Goal: Transaction & Acquisition: Book appointment/travel/reservation

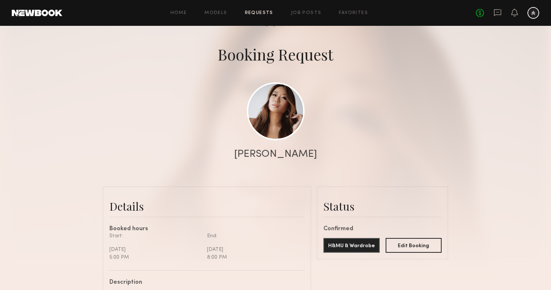
scroll to position [20, 0]
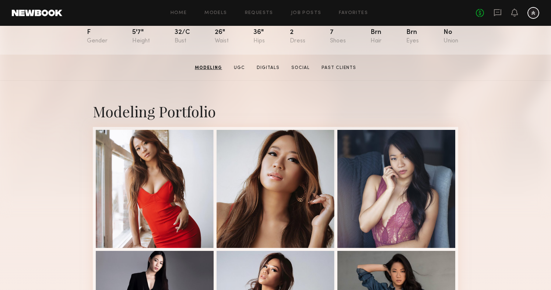
scroll to position [86, 0]
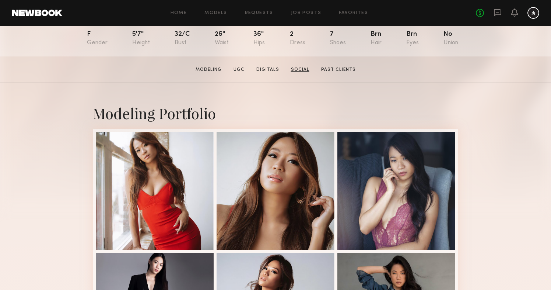
click at [299, 66] on link "Social" at bounding box center [300, 69] width 24 height 7
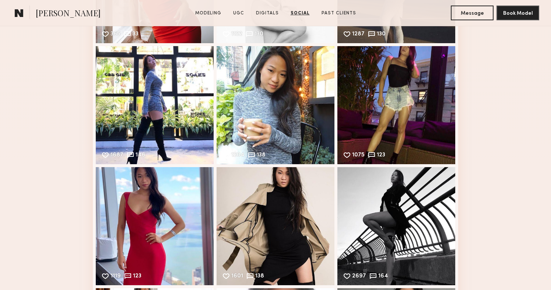
scroll to position [2373, 0]
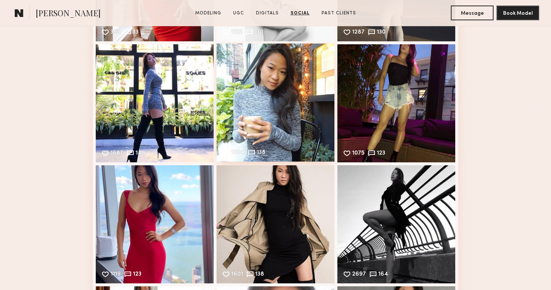
click at [272, 81] on div "1204 138 Likes & comments displayed to show model’s engagement" at bounding box center [276, 102] width 118 height 118
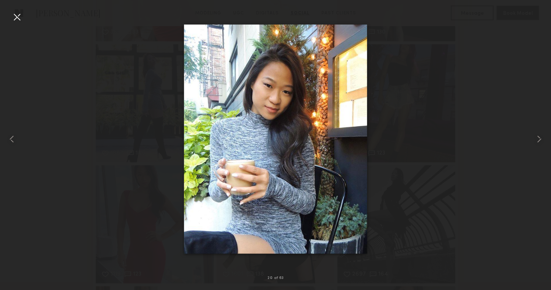
click at [16, 20] on div at bounding box center [17, 17] width 12 height 12
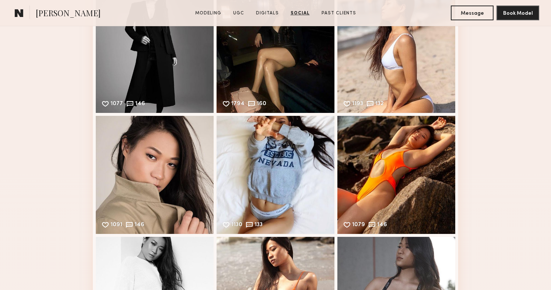
scroll to position [2906, 0]
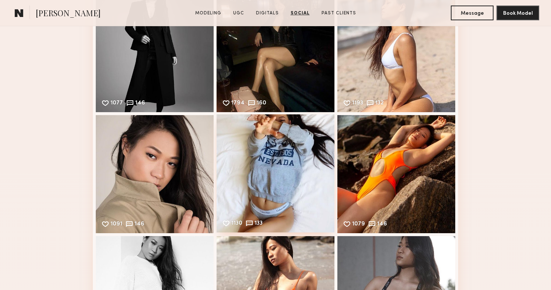
click at [266, 153] on div "1130 133 Likes & comments displayed to show model’s engagement" at bounding box center [276, 173] width 118 height 118
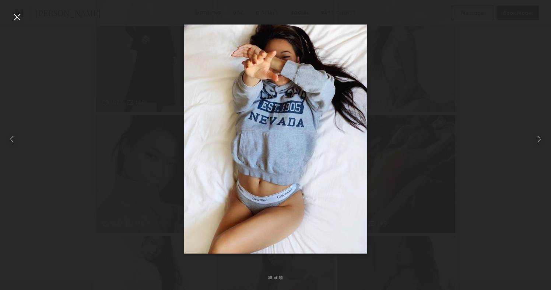
click at [21, 14] on div at bounding box center [17, 17] width 12 height 12
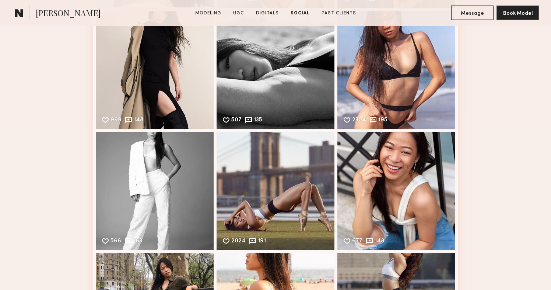
scroll to position [3374, 0]
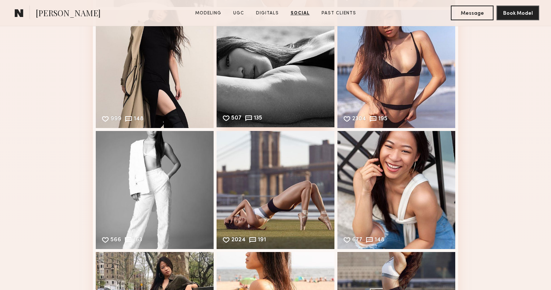
click at [251, 50] on div "507 135 Likes & comments displayed to show model’s engagement" at bounding box center [276, 68] width 118 height 118
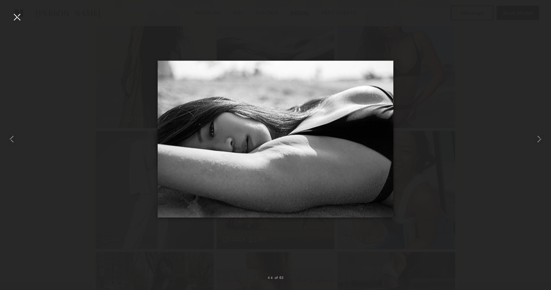
click at [11, 17] on div at bounding box center [17, 17] width 12 height 12
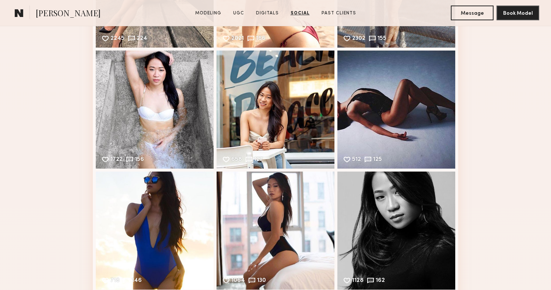
scroll to position [3695, 0]
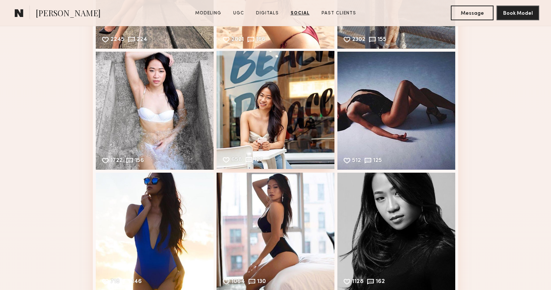
click at [281, 102] on div "658 127 Likes & comments displayed to show model’s engagement" at bounding box center [276, 110] width 118 height 118
